Goal: Transaction & Acquisition: Purchase product/service

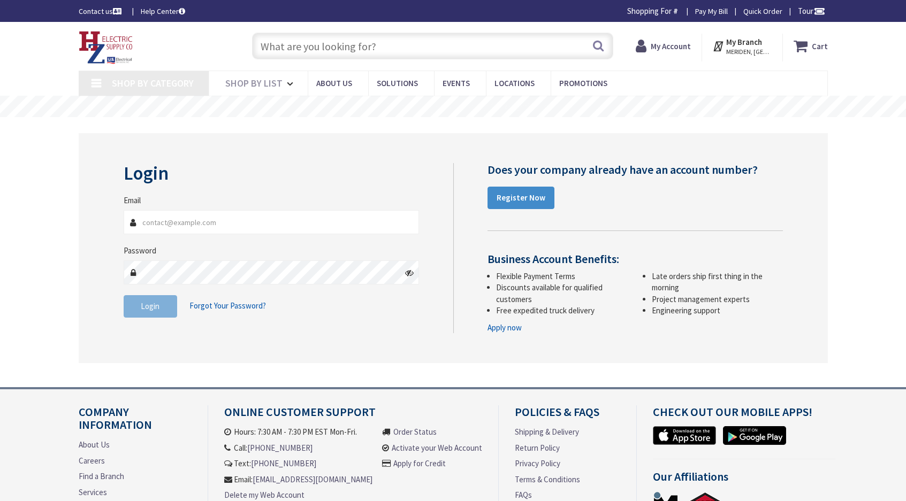
type input "[EMAIL_ADDRESS][DOMAIN_NAME]"
type input "[PERSON_NAME] Fountain, [GEOGRAPHIC_DATA], [GEOGRAPHIC_DATA]"
click at [395, 47] on input "text" at bounding box center [432, 46] width 361 height 27
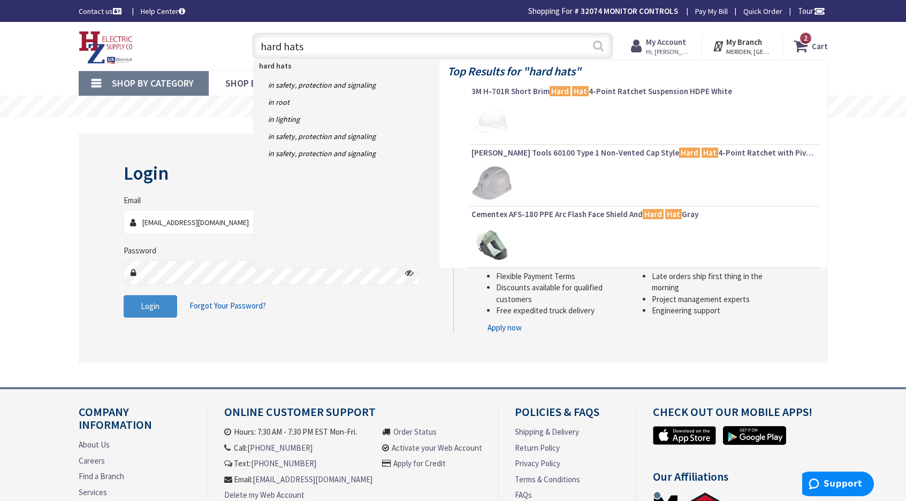
type input "hard hats"
click at [598, 45] on button "Search" at bounding box center [598, 46] width 14 height 24
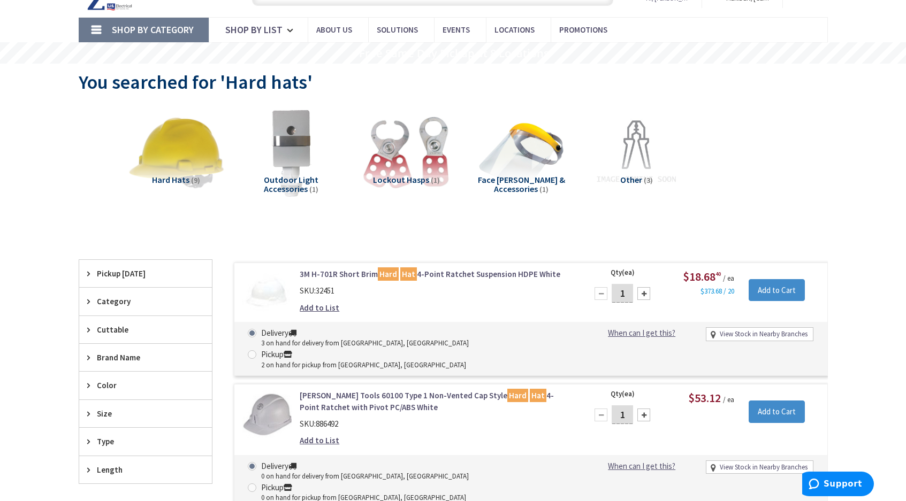
click at [179, 154] on img at bounding box center [175, 152] width 97 height 97
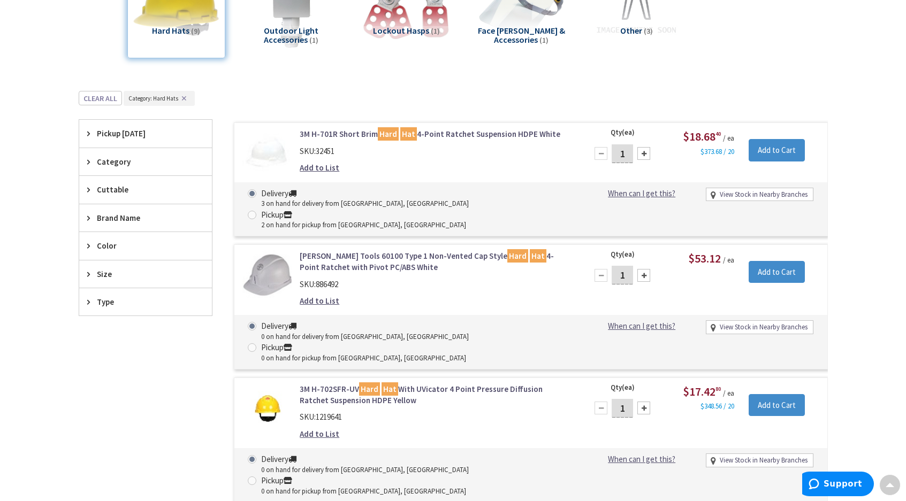
scroll to position [105, 0]
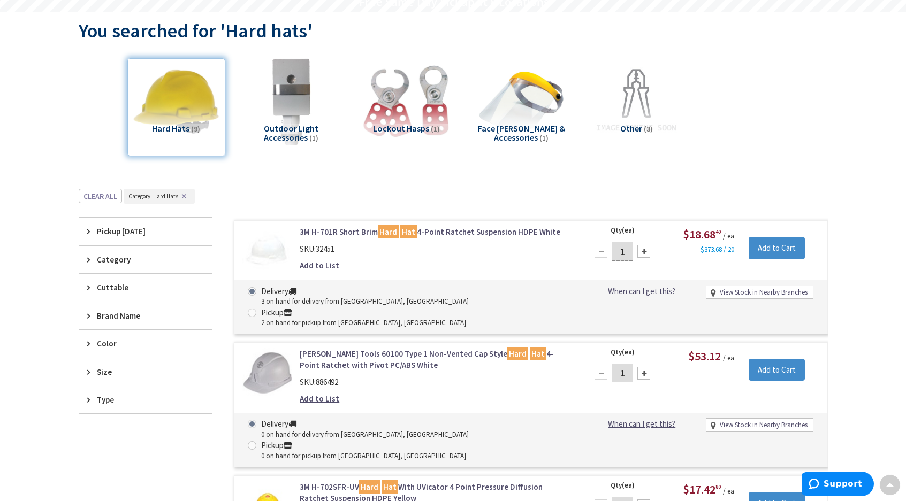
click at [450, 231] on link "3M H-701R Short Brim Hard Hat 4-Point Ratchet Suspension HDPE White" at bounding box center [436, 231] width 272 height 11
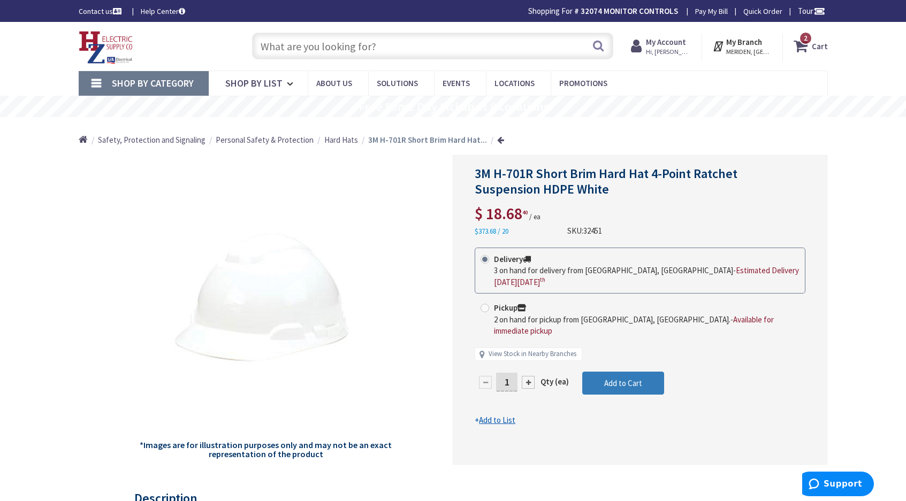
click at [623, 372] on button "Add to Cart" at bounding box center [623, 384] width 82 height 24
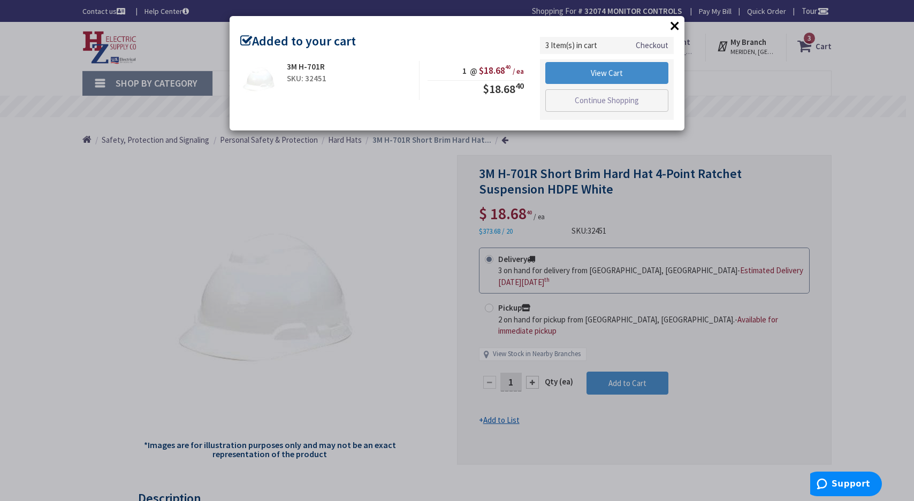
click at [516, 356] on div "× Added to your cart 3M H-701R SKU: 32451 1 @ $18.68 40 / ea $18.68 40" at bounding box center [457, 250] width 914 height 501
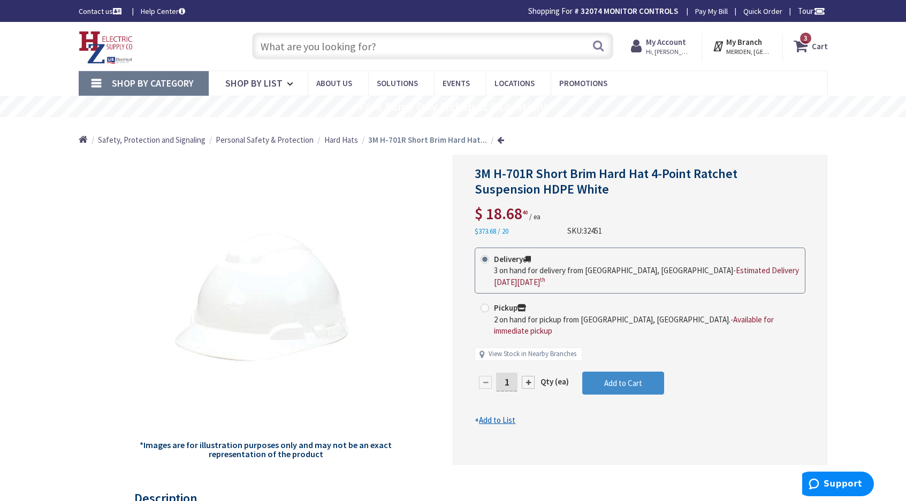
click at [529, 376] on div at bounding box center [528, 382] width 13 height 13
type input "2"
click at [618, 378] on span "Add to Cart" at bounding box center [623, 383] width 38 height 10
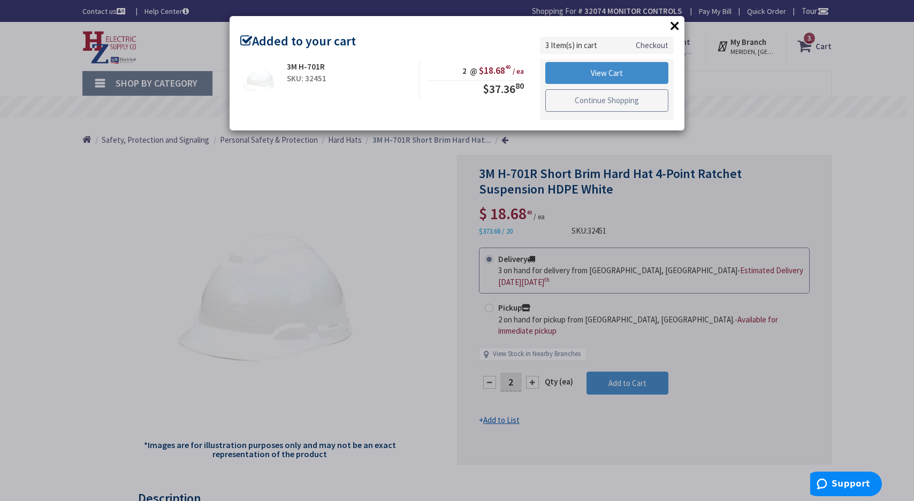
click at [604, 102] on link "Continue Shopping" at bounding box center [606, 100] width 123 height 22
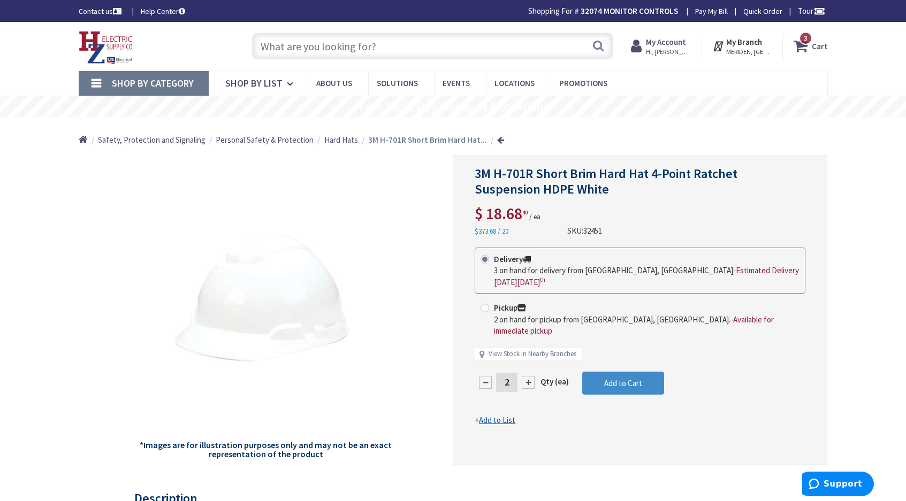
click at [803, 44] on icon at bounding box center [803, 45] width 18 height 19
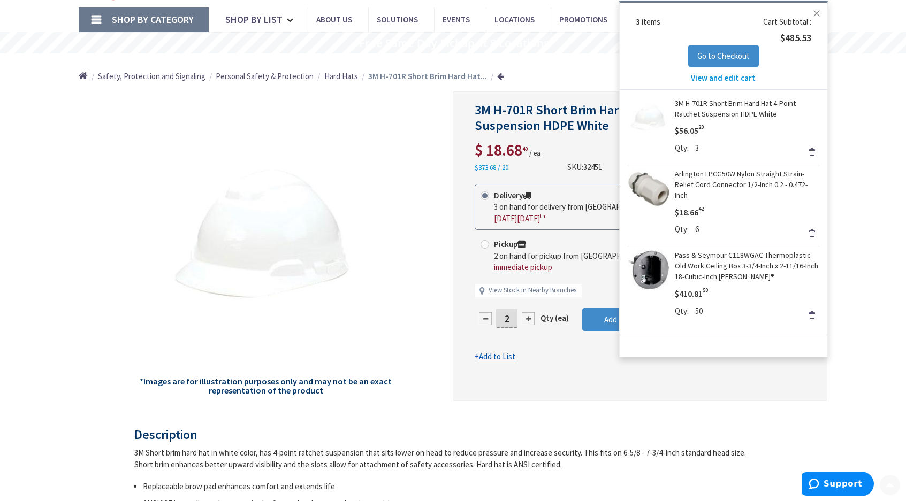
scroll to position [107, 0]
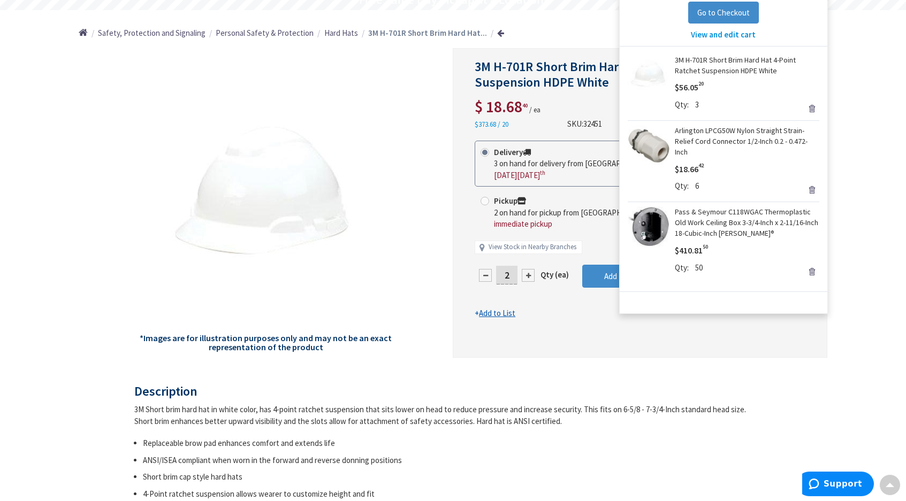
click at [811, 186] on link "Remove" at bounding box center [811, 189] width 15 height 15
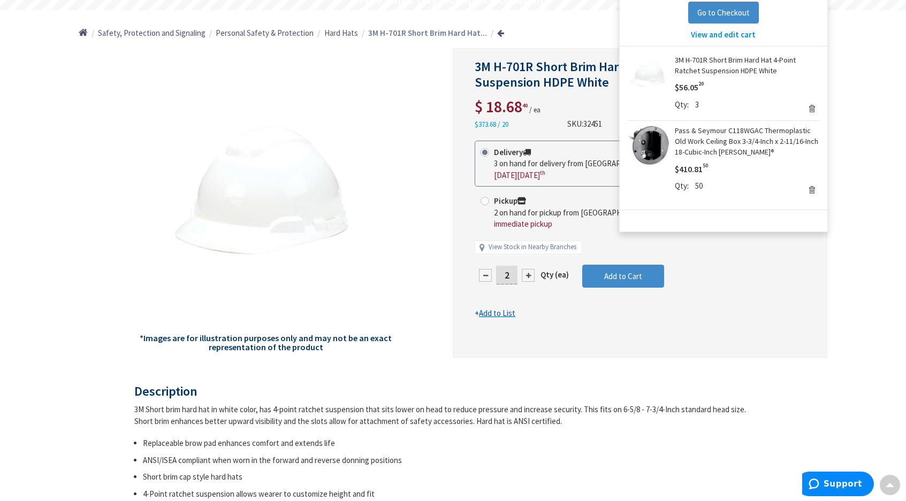
click at [401, 250] on div "*Images are for illustration purposes only and may not be an exact representati…" at bounding box center [266, 203] width 375 height 310
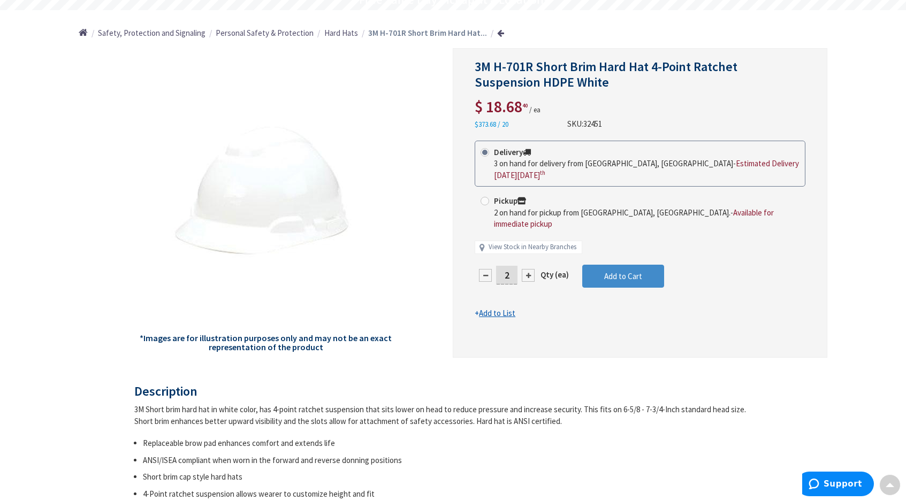
scroll to position [0, 0]
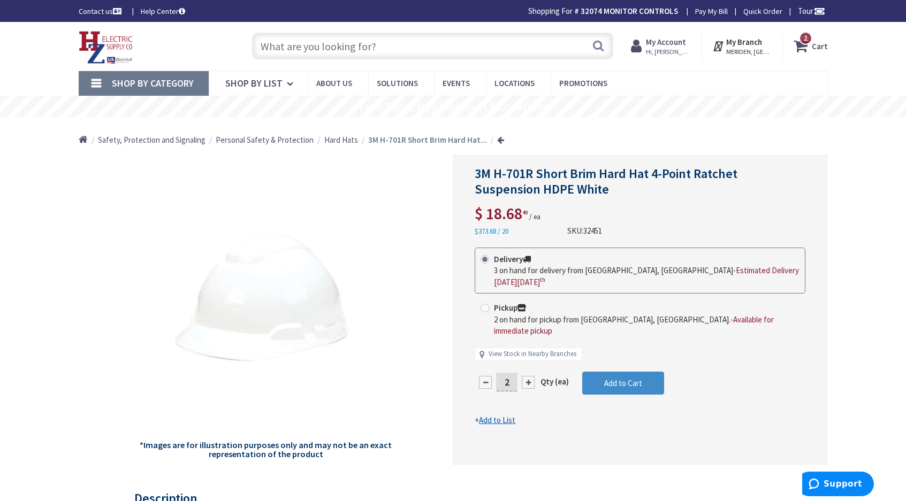
click at [397, 50] on input "text" at bounding box center [432, 46] width 361 height 27
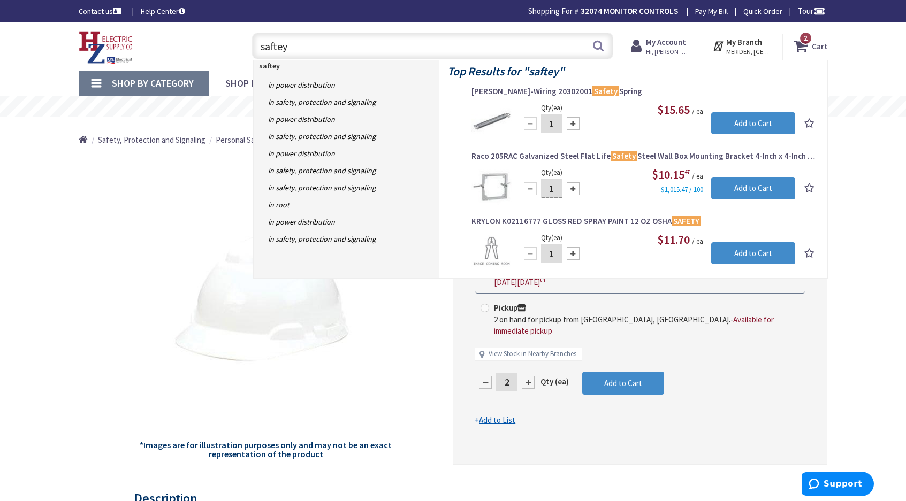
click at [269, 38] on input "saftey" at bounding box center [432, 46] width 361 height 27
click at [268, 68] on strong "saftey" at bounding box center [269, 66] width 21 height 10
click at [289, 54] on input "saftey" at bounding box center [432, 46] width 361 height 27
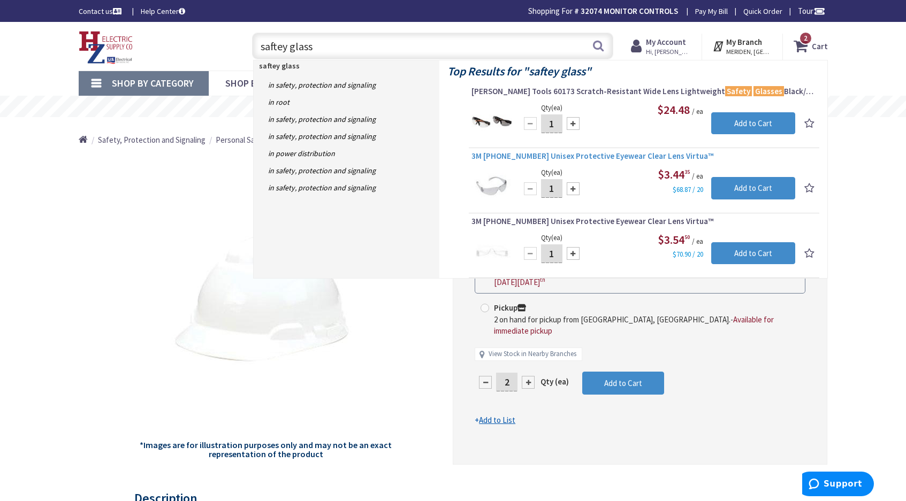
type input "saftey glass"
click at [602, 161] on span "3M 11328-00000-20 Unisex Protective Eyewear Clear Lens Virtua™" at bounding box center [643, 156] width 345 height 11
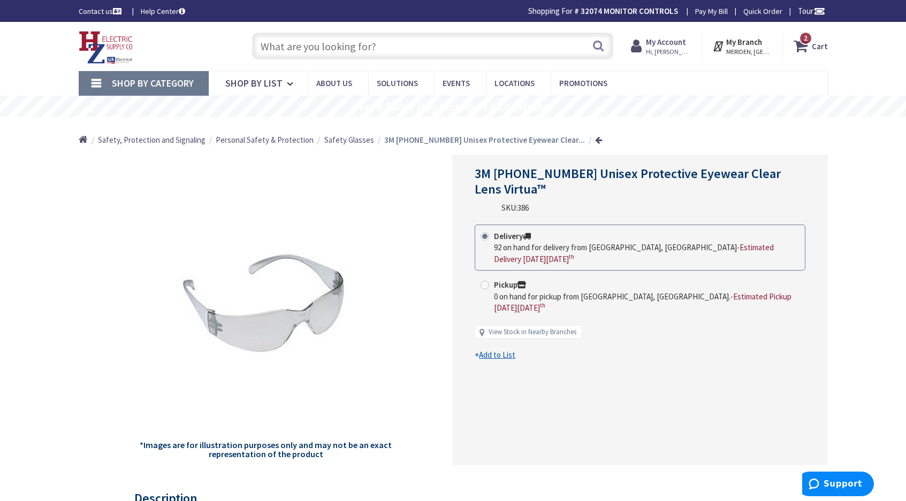
click at [454, 56] on input "text" at bounding box center [432, 46] width 361 height 27
click at [451, 52] on input "text" at bounding box center [432, 46] width 361 height 27
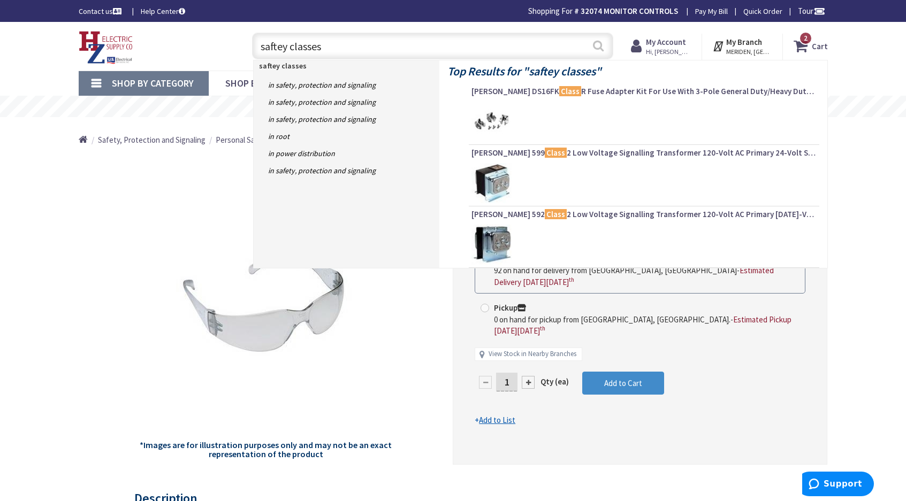
type input "saftey classes"
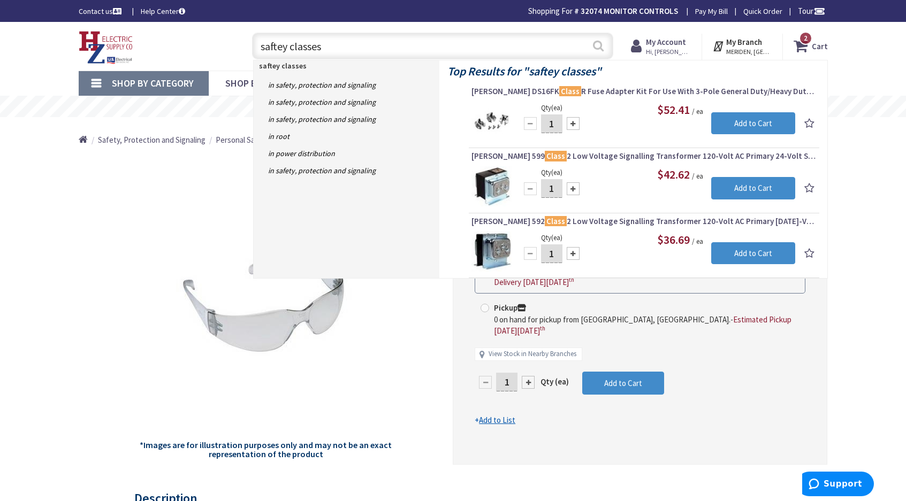
click at [594, 48] on button "Search" at bounding box center [598, 46] width 14 height 24
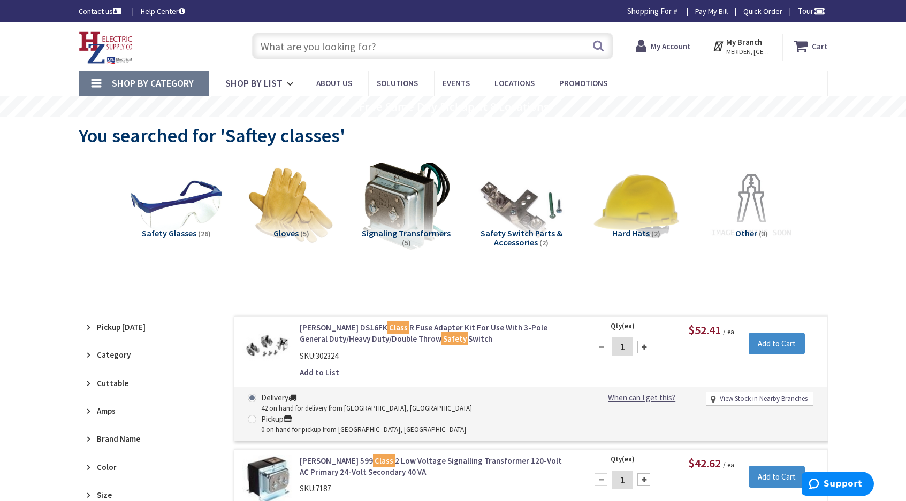
click at [174, 206] on img at bounding box center [175, 206] width 97 height 97
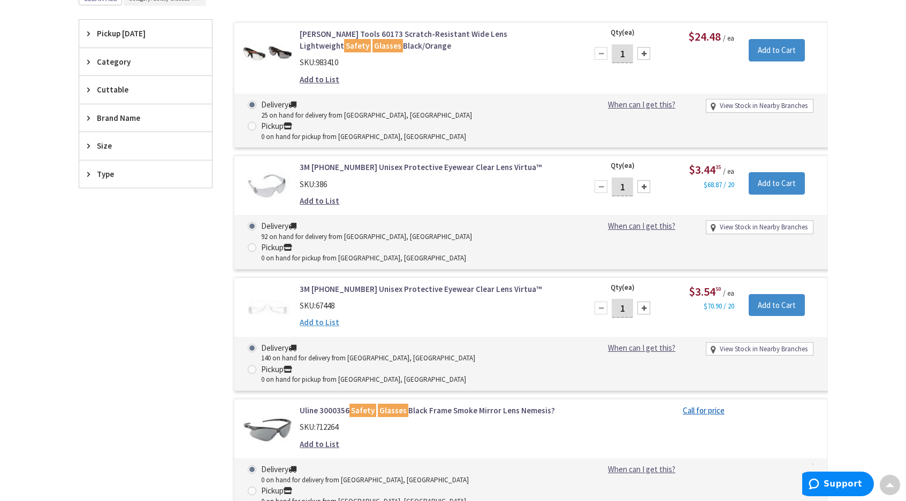
scroll to position [294, 0]
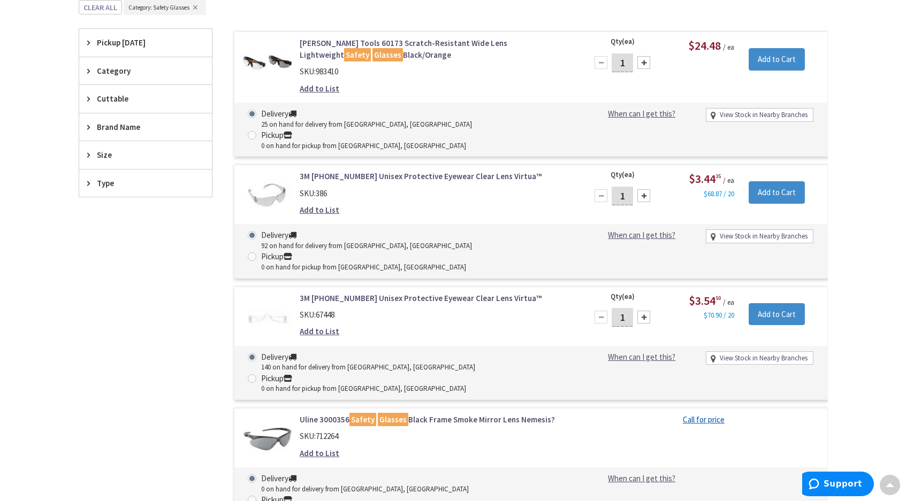
click at [394, 171] on link "3M [PHONE_NUMBER] Unisex Protective Eyewear Clear Lens Virtua™" at bounding box center [436, 176] width 272 height 11
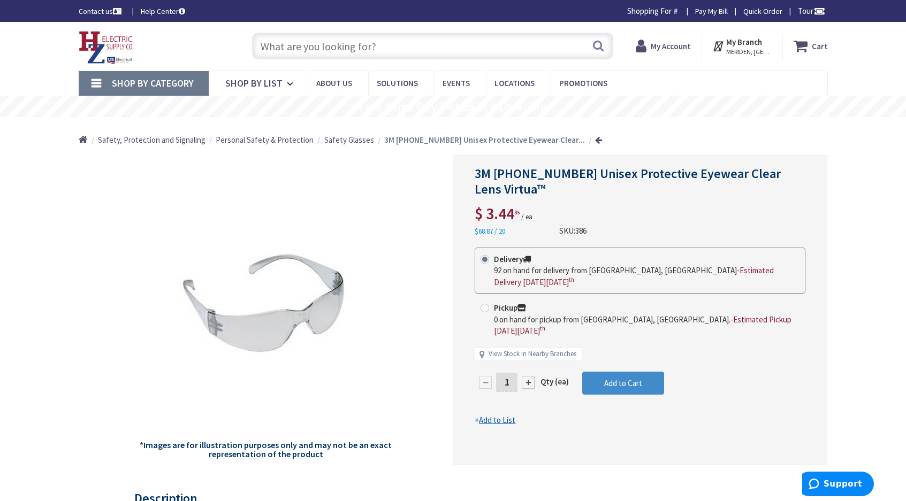
click at [529, 376] on div at bounding box center [528, 382] width 13 height 13
click at [529, 370] on div at bounding box center [640, 310] width 374 height 309
click at [527, 376] on div at bounding box center [528, 382] width 13 height 13
click at [527, 370] on div at bounding box center [640, 310] width 374 height 309
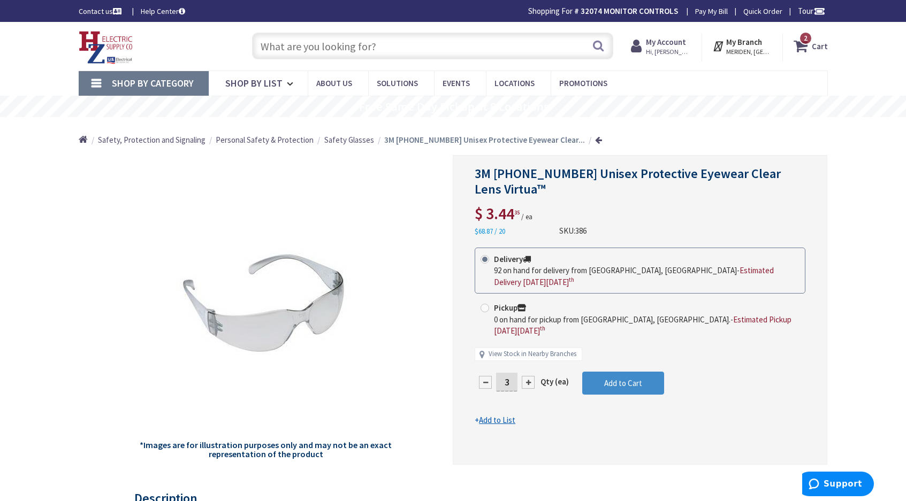
click at [527, 376] on div at bounding box center [528, 382] width 13 height 13
click at [527, 370] on div at bounding box center [640, 310] width 374 height 309
click at [527, 376] on div at bounding box center [528, 382] width 13 height 13
type input "6"
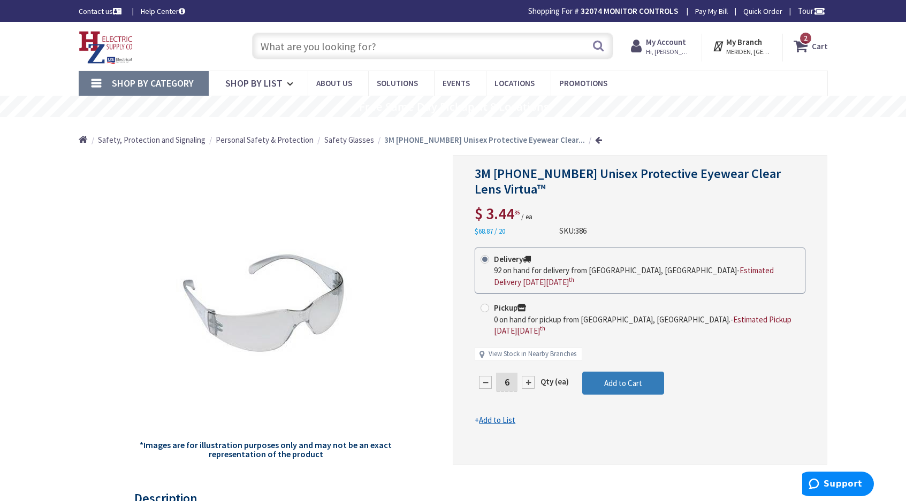
click at [610, 378] on span "Add to Cart" at bounding box center [623, 383] width 38 height 10
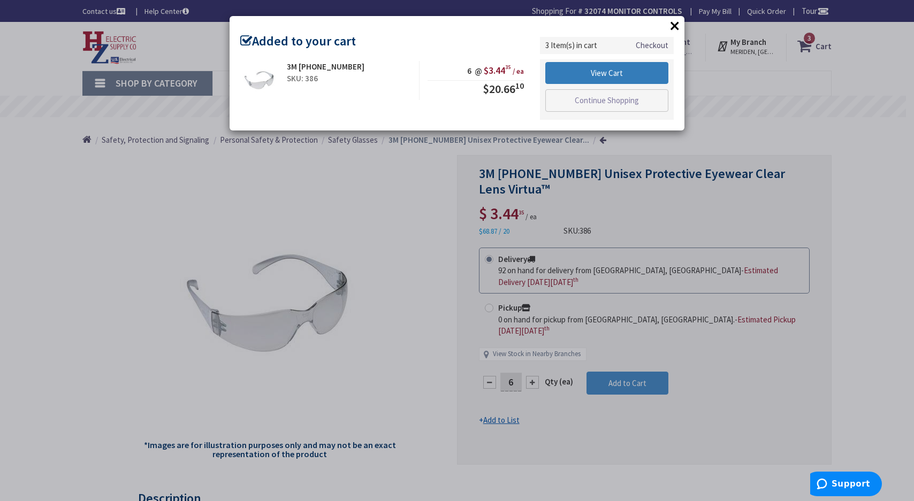
click at [610, 68] on link "View Cart" at bounding box center [606, 73] width 123 height 22
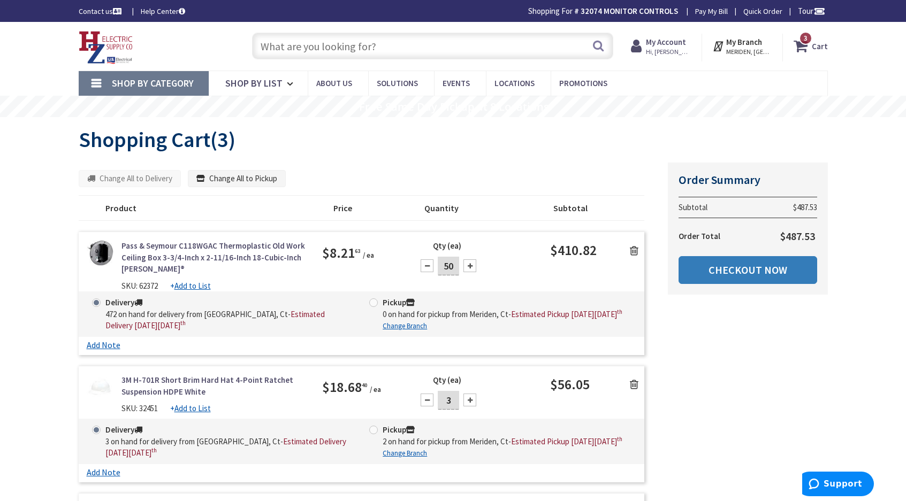
click at [766, 270] on link "Checkout Now" at bounding box center [748, 270] width 139 height 28
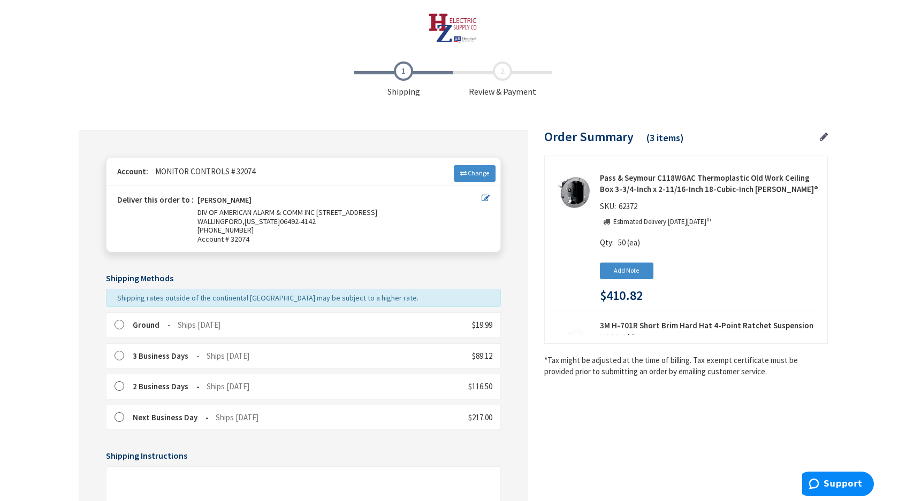
click at [119, 316] on div "Ground Ships Today $19.99" at bounding box center [303, 325] width 395 height 25
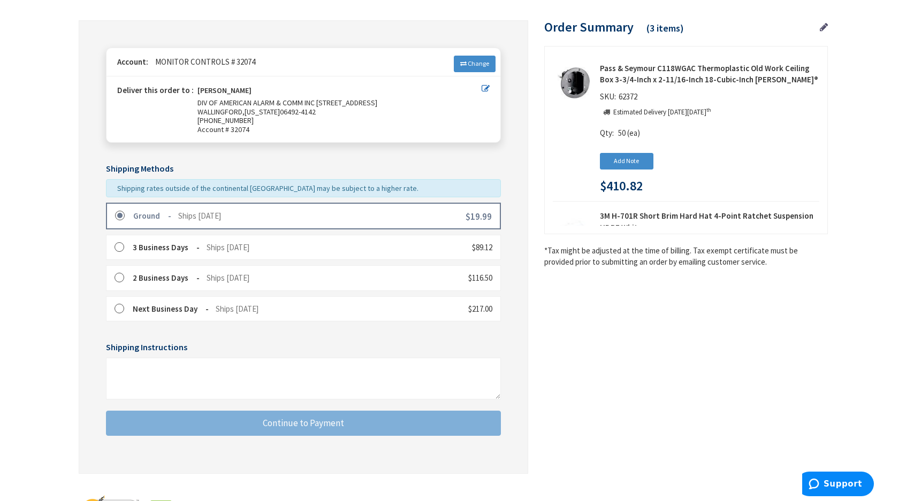
scroll to position [160, 0]
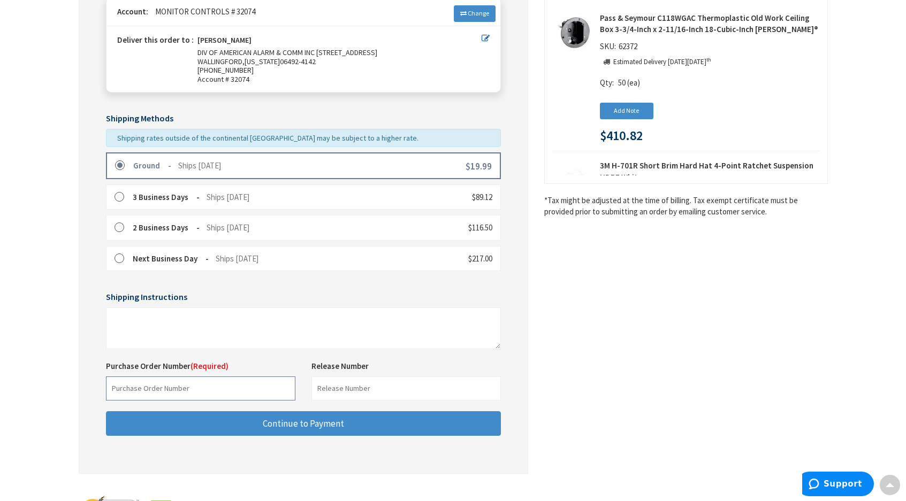
click at [150, 386] on input "text" at bounding box center [200, 389] width 189 height 24
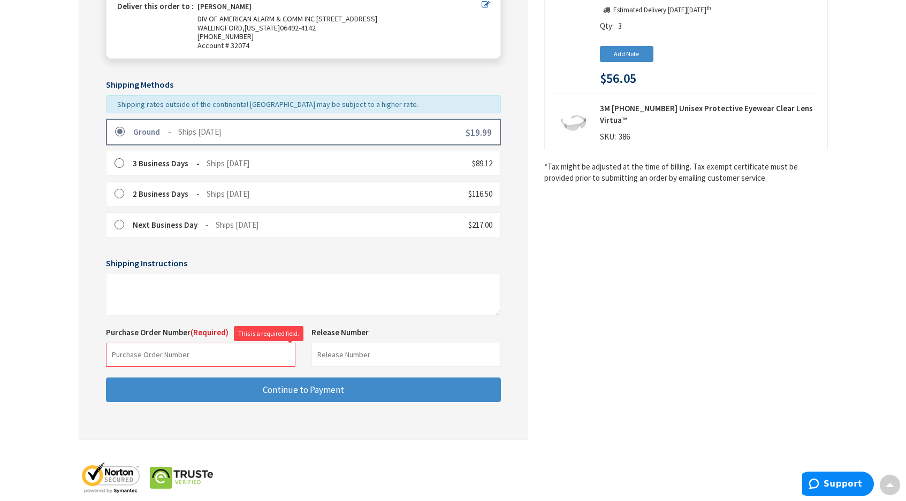
scroll to position [210, 0]
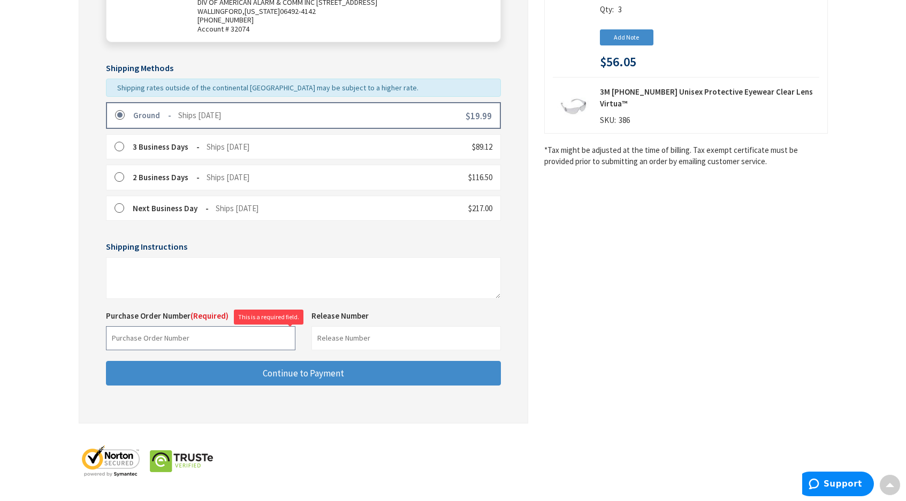
click at [182, 338] on input "text" at bounding box center [200, 338] width 189 height 24
type input "158889"
click at [242, 387] on div "Some items on your order are not available and will cause your order to be held…" at bounding box center [304, 172] width 450 height 504
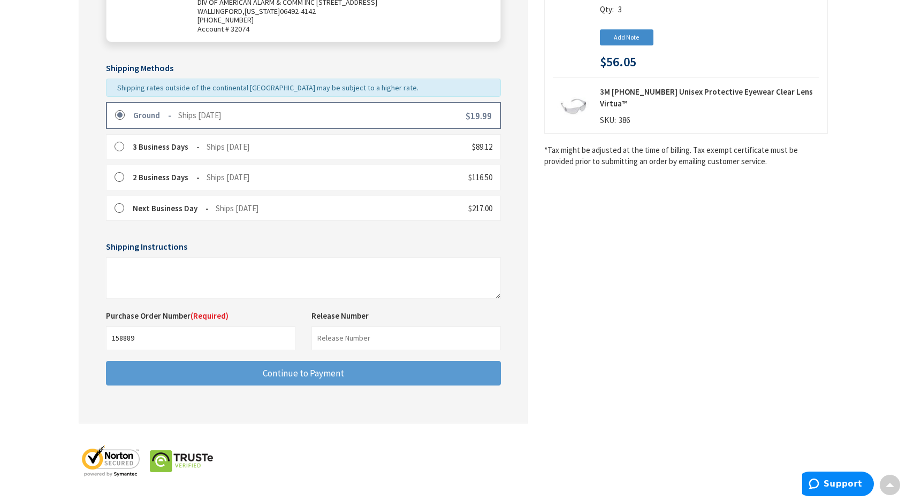
scroll to position [157, 0]
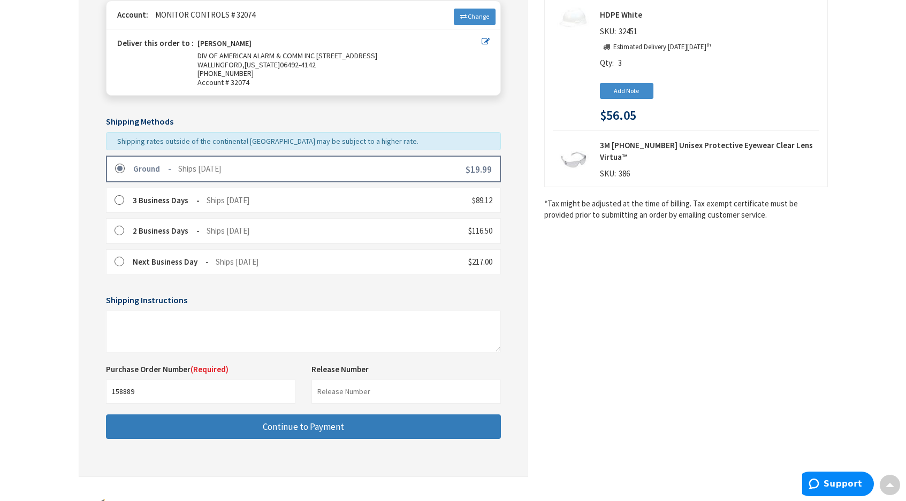
click at [298, 426] on span "Continue to Payment" at bounding box center [303, 427] width 81 height 12
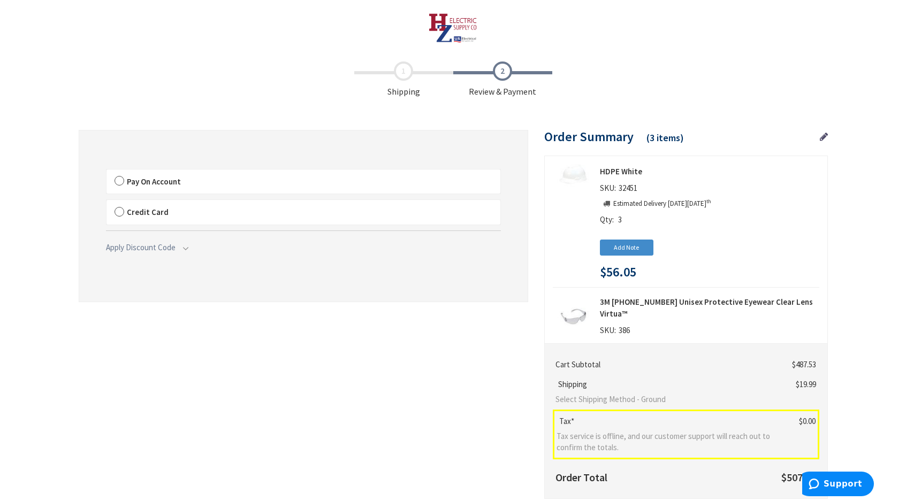
click at [117, 179] on label "Pay On Account" at bounding box center [304, 182] width 394 height 25
click at [107, 172] on input "Pay On Account" at bounding box center [107, 172] width 0 height 0
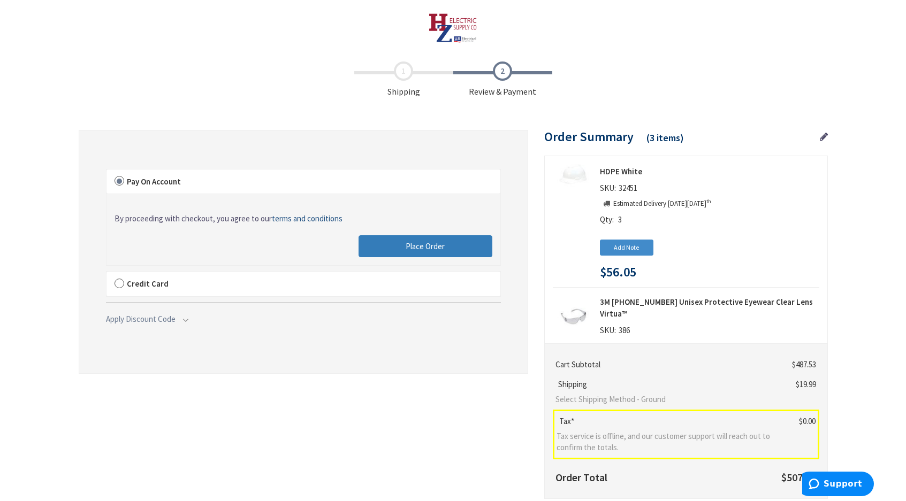
click at [423, 247] on span "Place Order" at bounding box center [425, 246] width 39 height 10
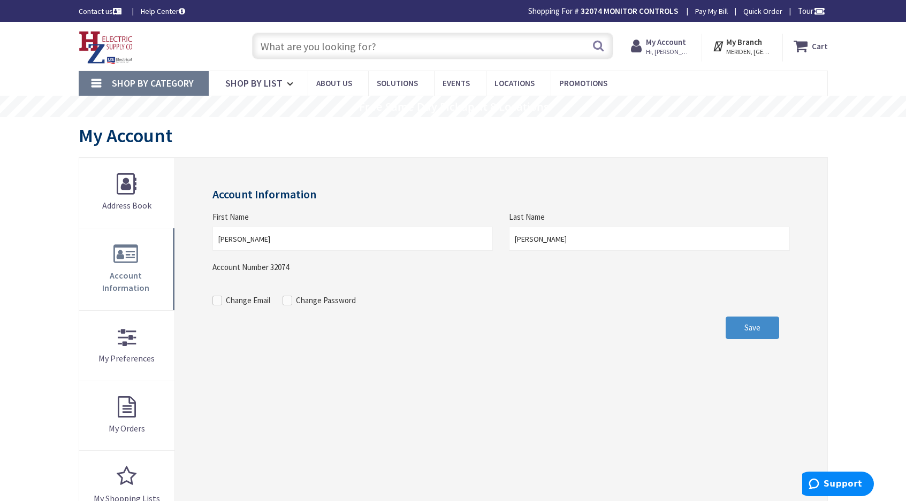
click at [679, 45] on strong "My Account" at bounding box center [666, 42] width 40 height 10
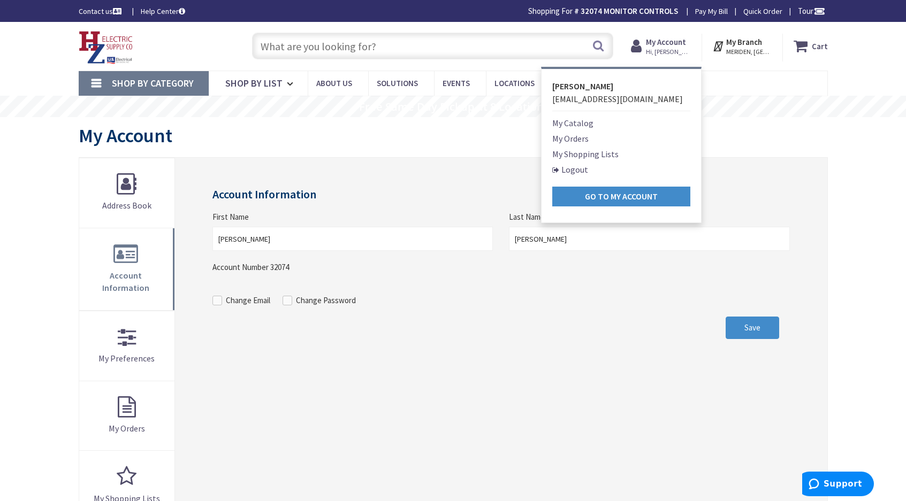
click at [587, 139] on link "My Orders" at bounding box center [570, 138] width 36 height 13
